Goal: Task Accomplishment & Management: Manage account settings

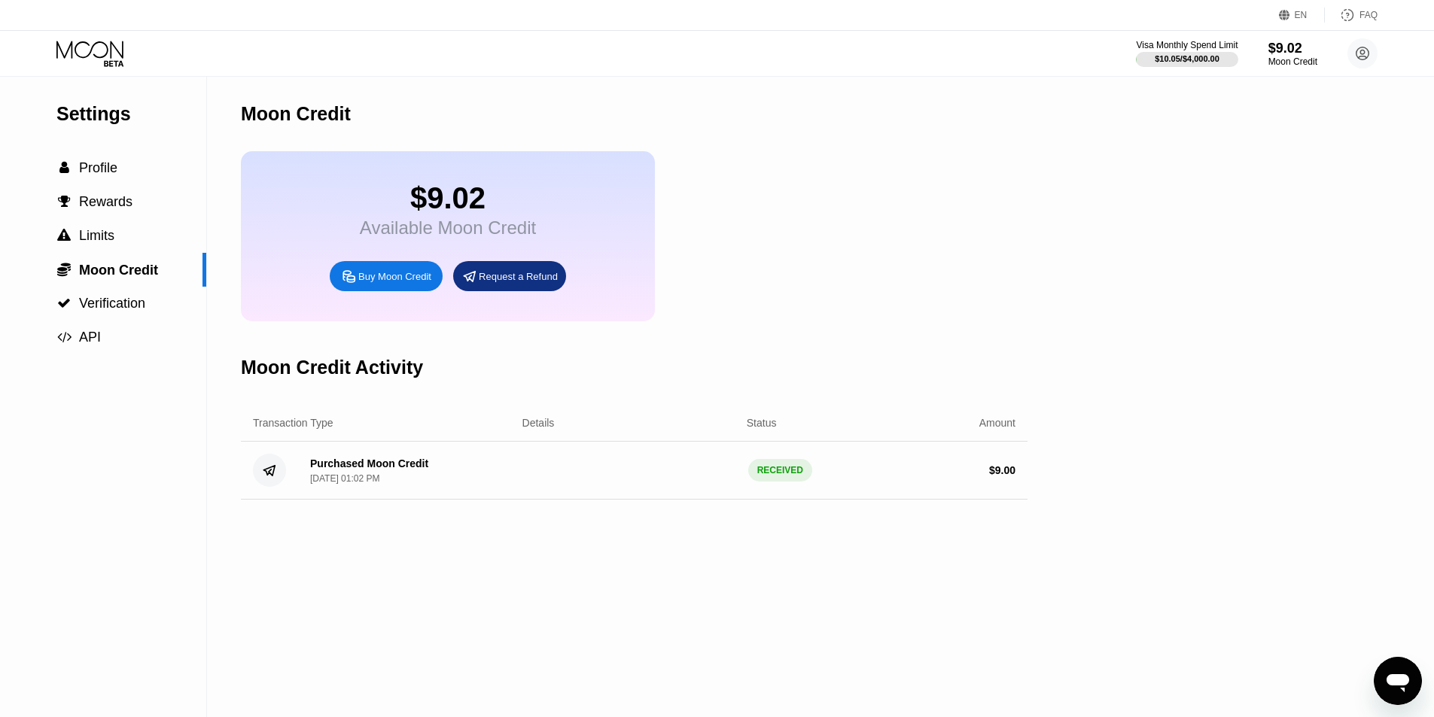
click at [100, 53] on icon at bounding box center [91, 54] width 70 height 26
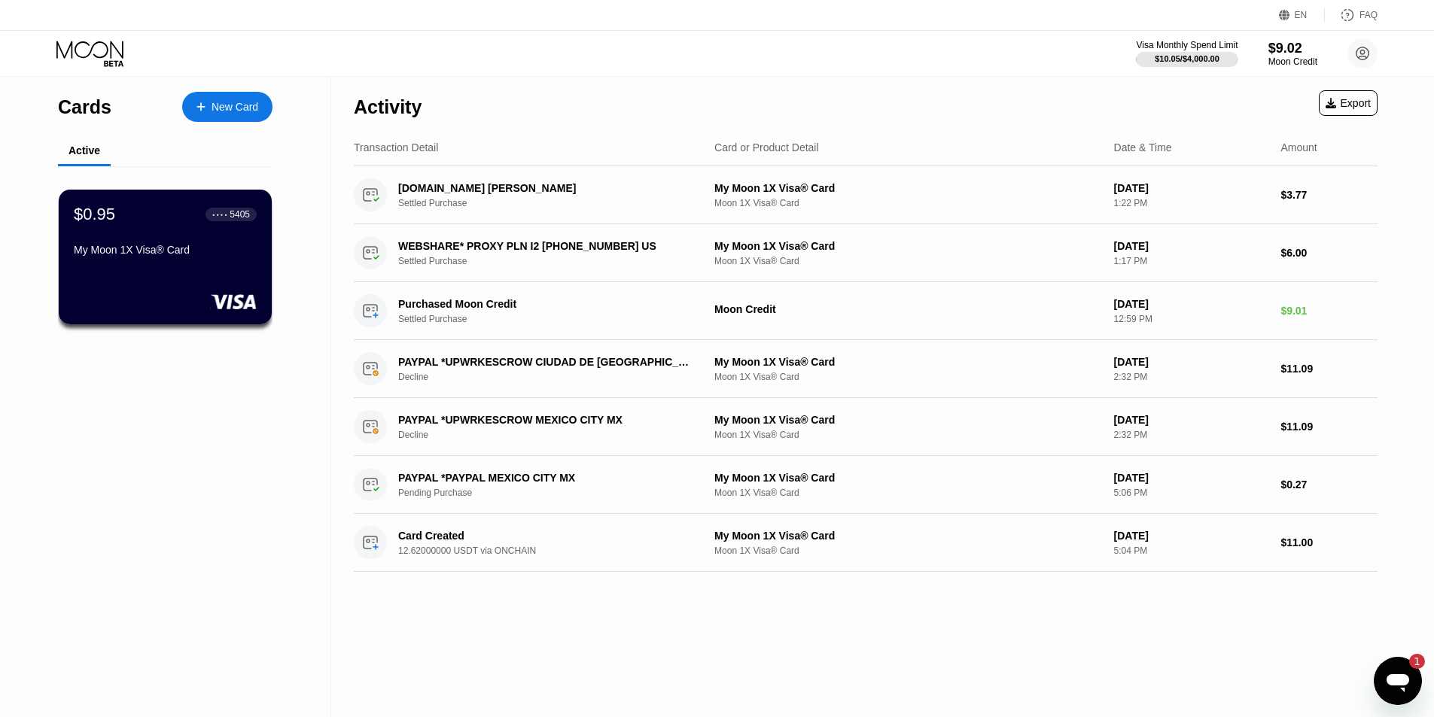
click at [224, 302] on rect at bounding box center [233, 301] width 46 height 15
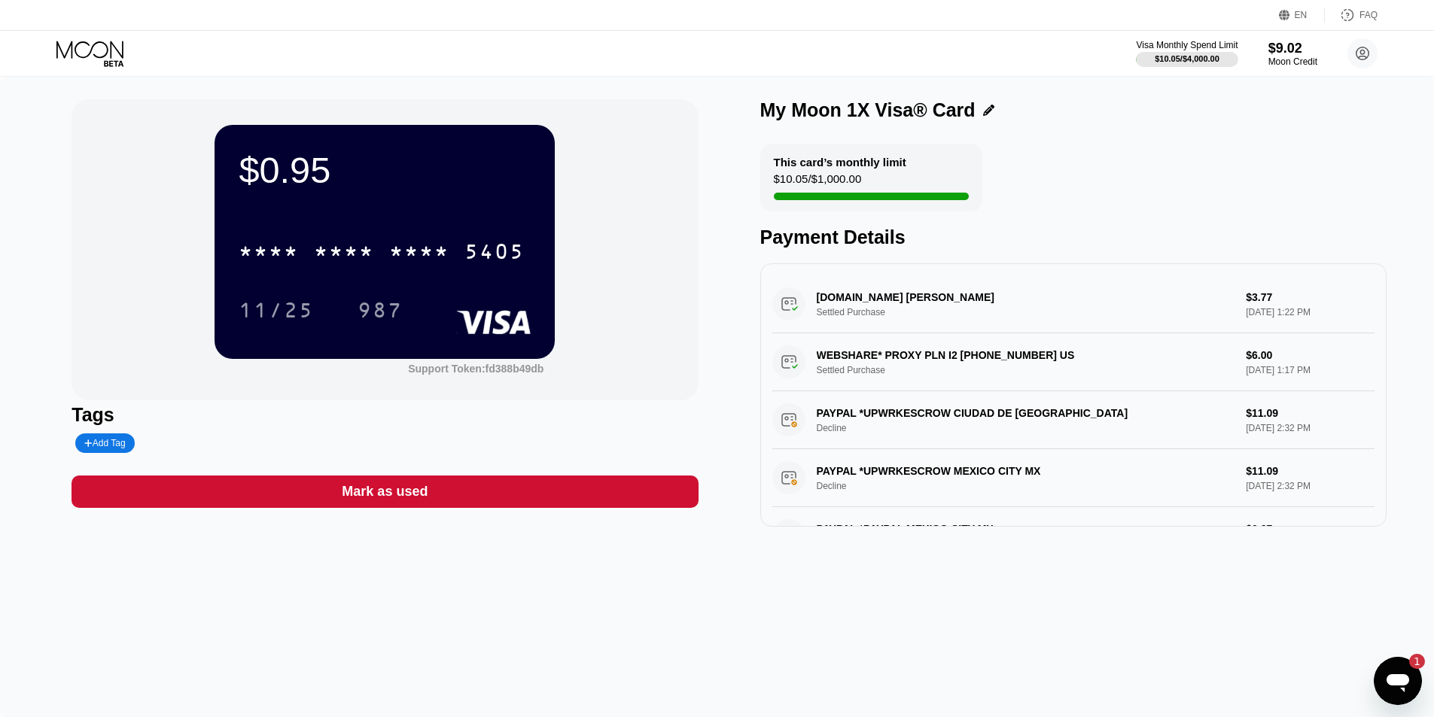
click at [101, 52] on icon at bounding box center [91, 54] width 70 height 26
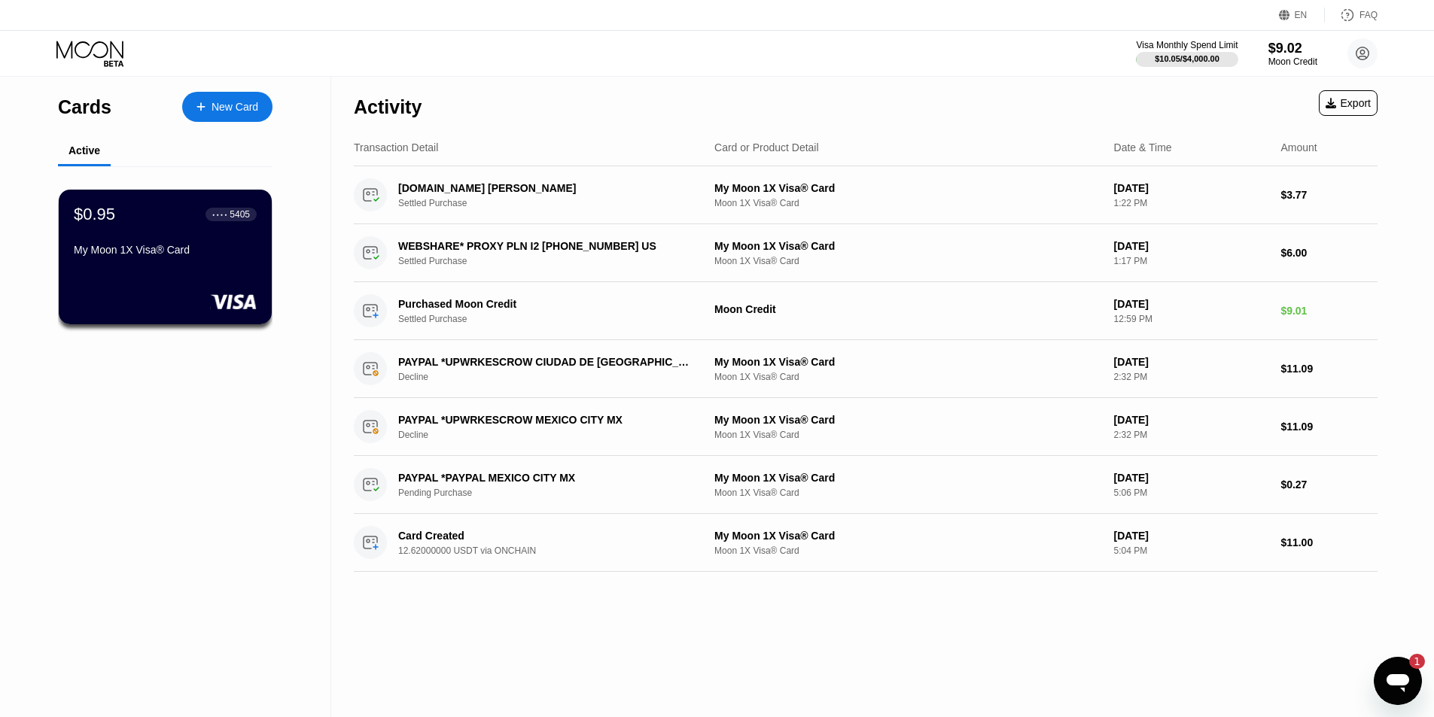
click at [196, 396] on div "Cards New Card Active $0.95 ● ● ● ● 5405 My Moon 1X Visa® Card" at bounding box center [165, 397] width 331 height 641
click at [1355, 53] on circle at bounding box center [1362, 53] width 30 height 30
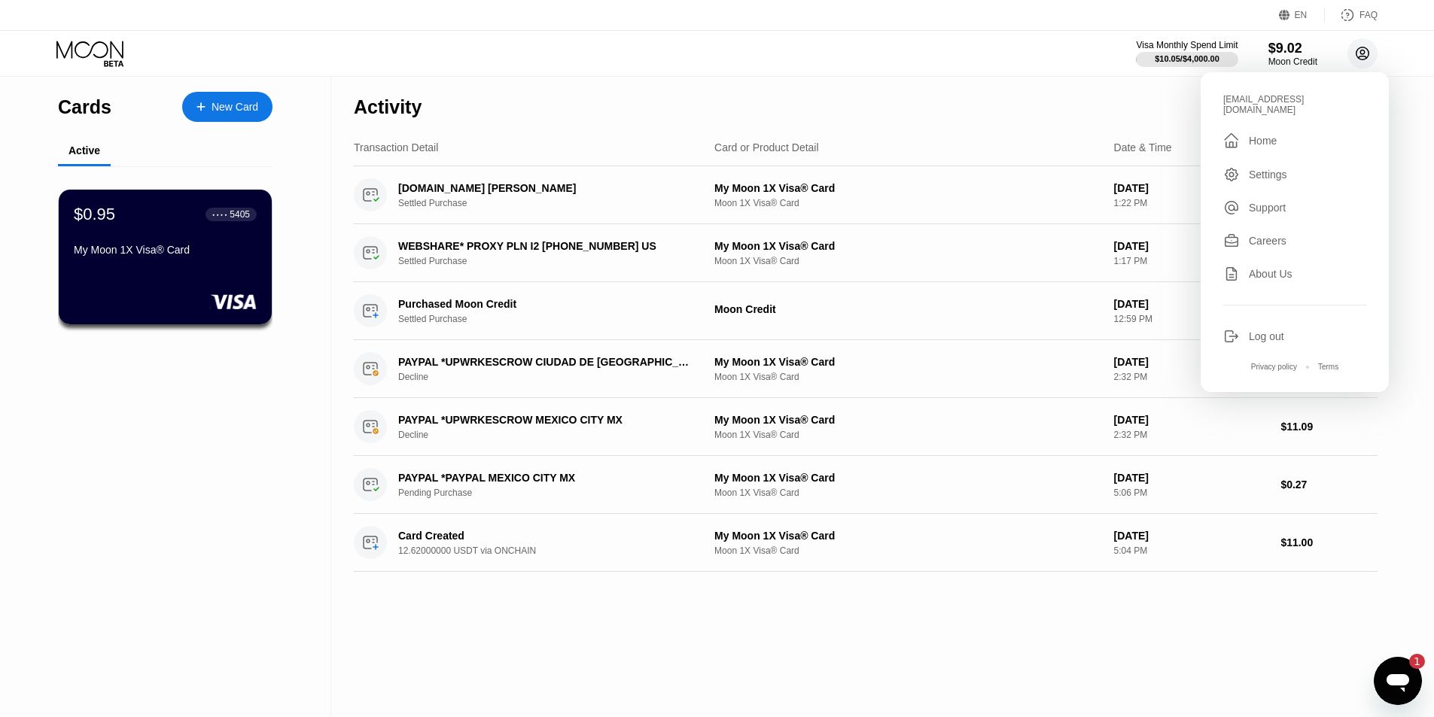
click at [1355, 53] on circle at bounding box center [1362, 53] width 30 height 30
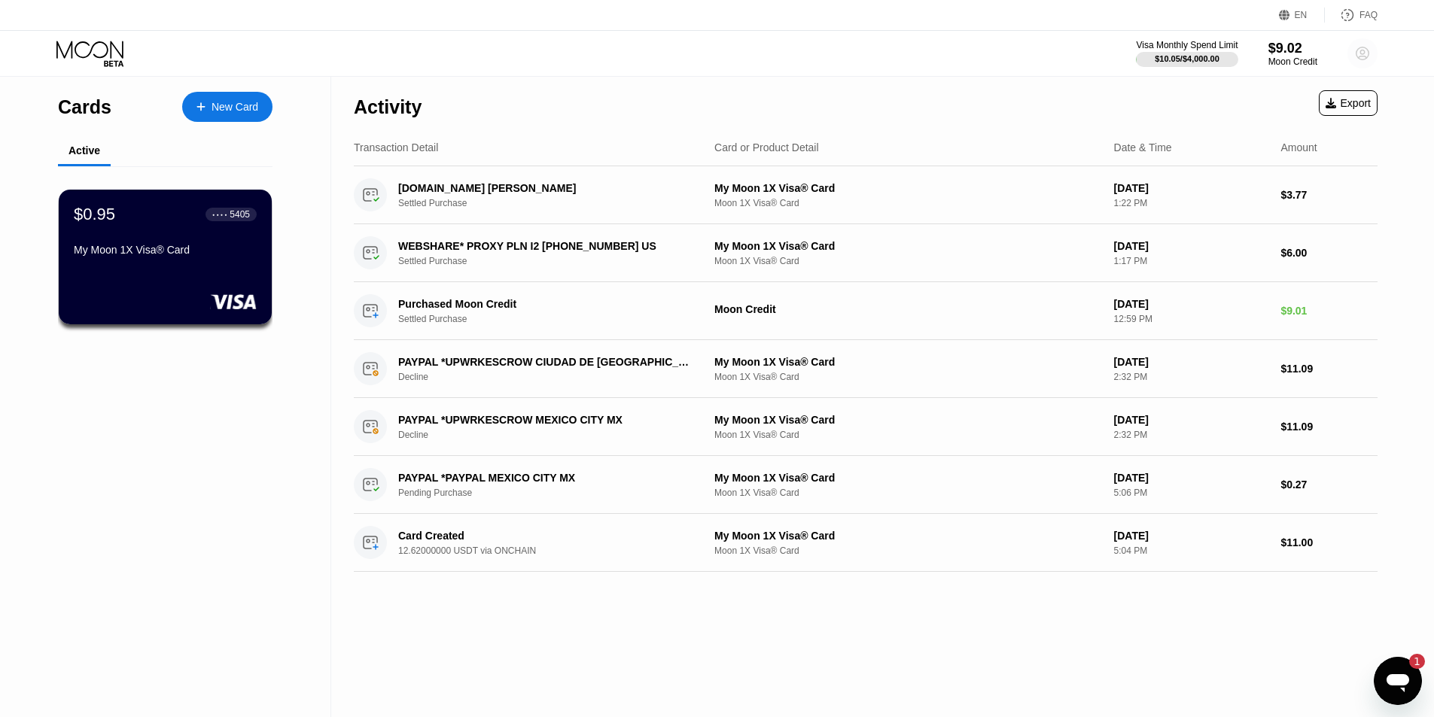
click at [1370, 56] on circle at bounding box center [1362, 53] width 30 height 30
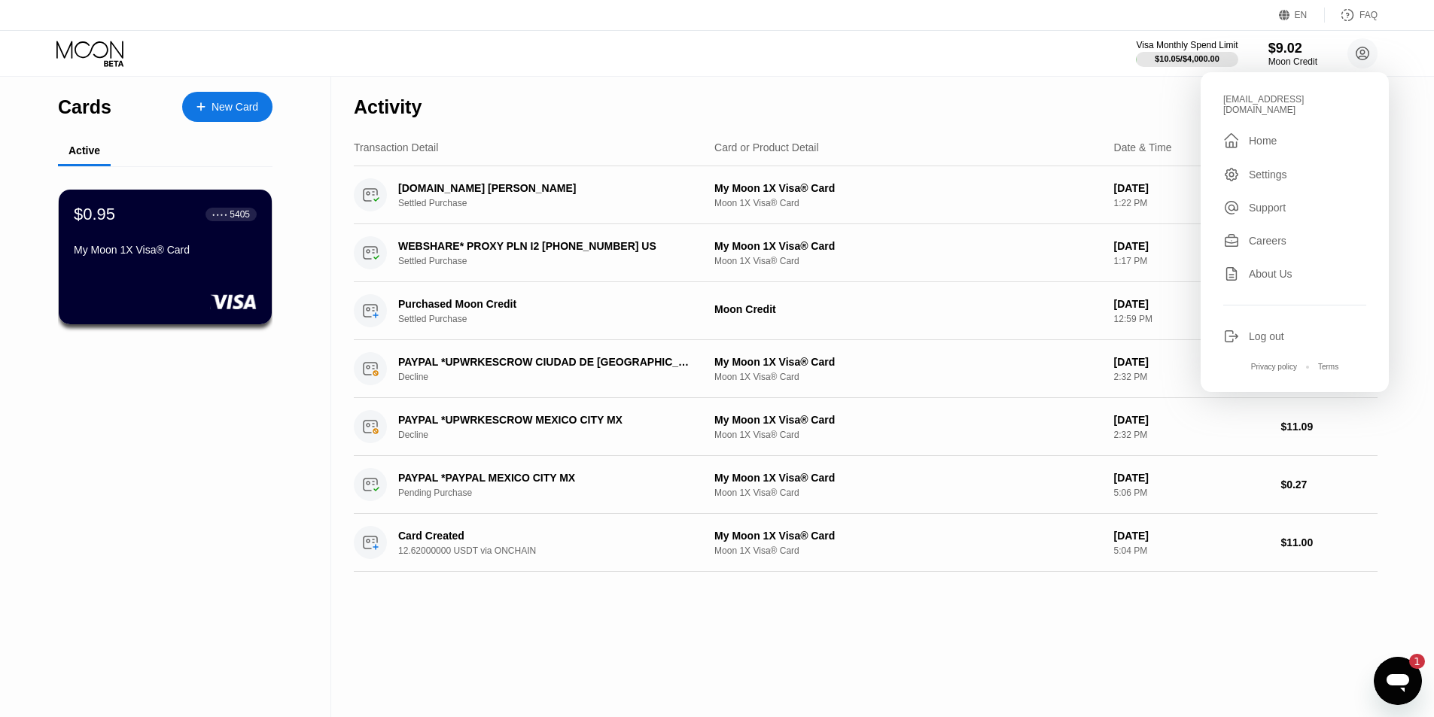
click at [122, 496] on div "Cards New Card Active $0.95 ● ● ● ● 5405 My Moon 1X Visa® Card" at bounding box center [165, 397] width 331 height 641
